Goal: Find specific page/section: Find specific page/section

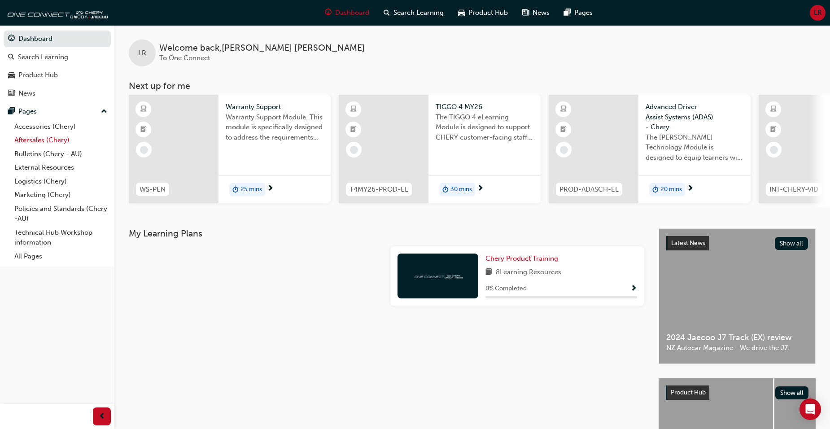
click at [30, 138] on link "Aftersales (Chery)" at bounding box center [61, 140] width 100 height 14
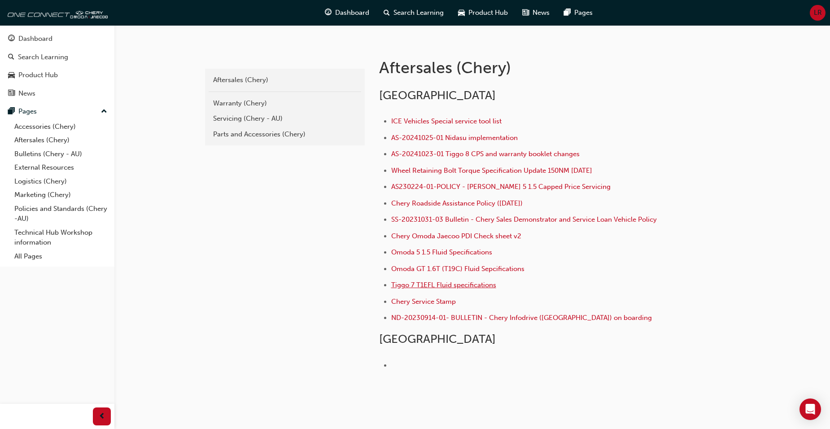
scroll to position [179, 0]
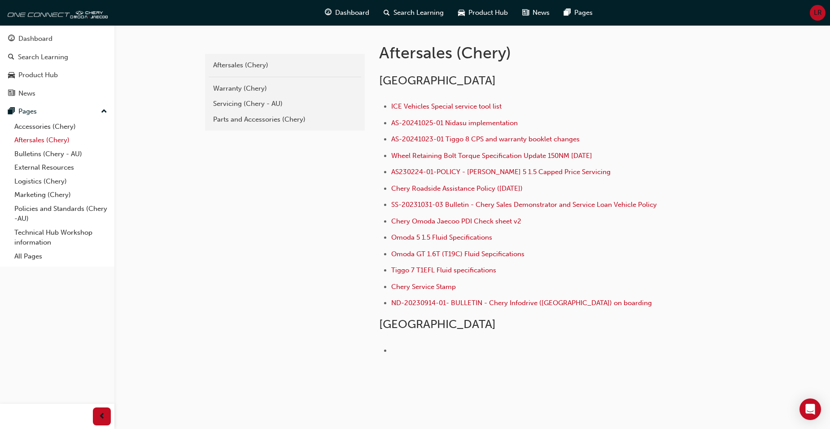
click at [34, 137] on link "Aftersales (Chery)" at bounding box center [61, 140] width 100 height 14
click at [232, 88] on div "Warranty (Chery)" at bounding box center [285, 88] width 144 height 10
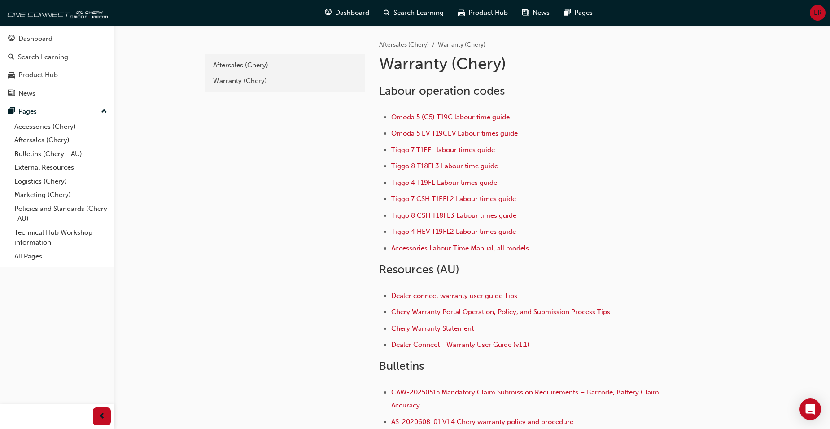
click at [418, 135] on span "Omoda 5 EV T19CEV Labour times guide" at bounding box center [454, 133] width 126 height 8
